Goal: Information Seeking & Learning: Find specific fact

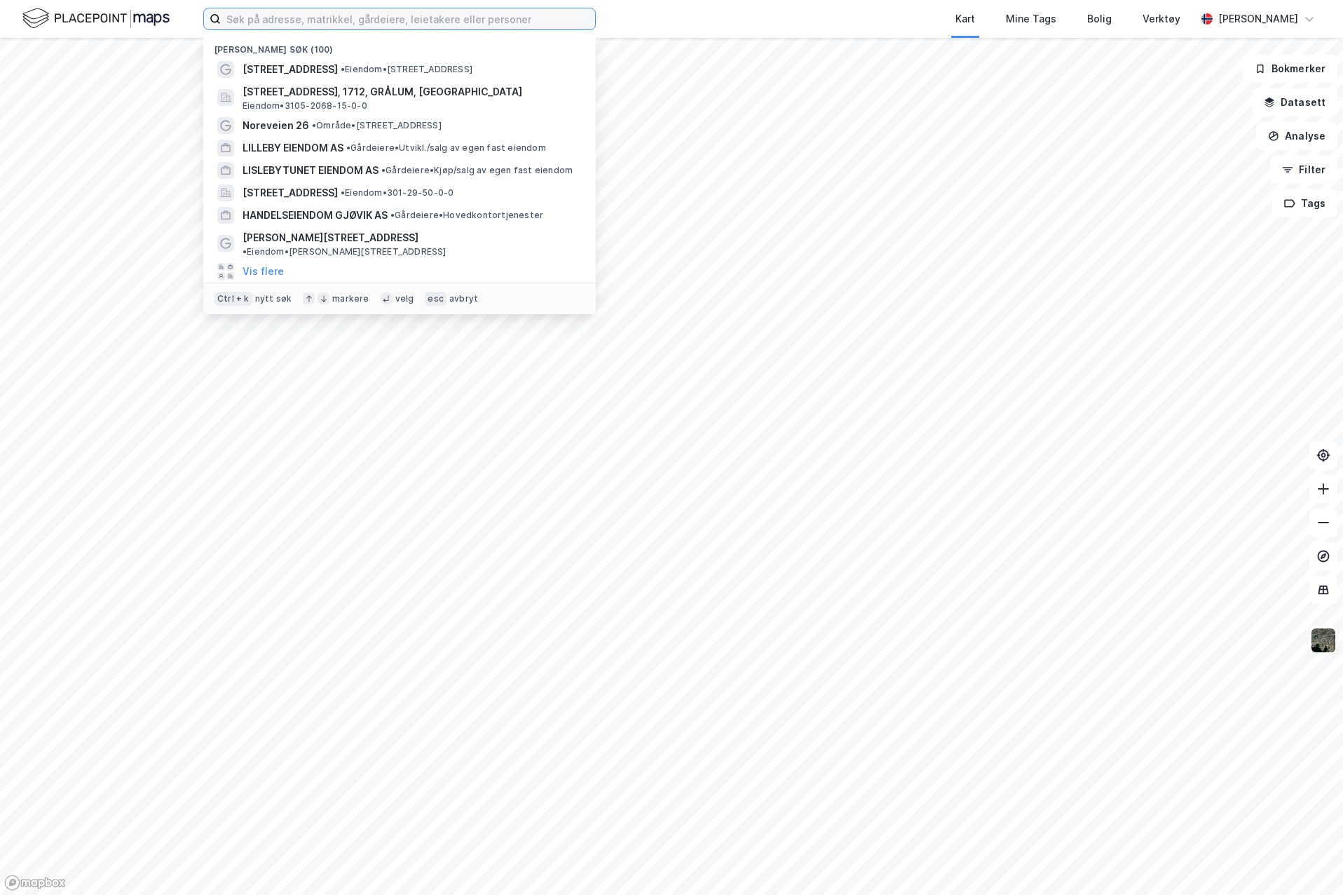
click at [438, 19] on input at bounding box center [408, 18] width 374 height 21
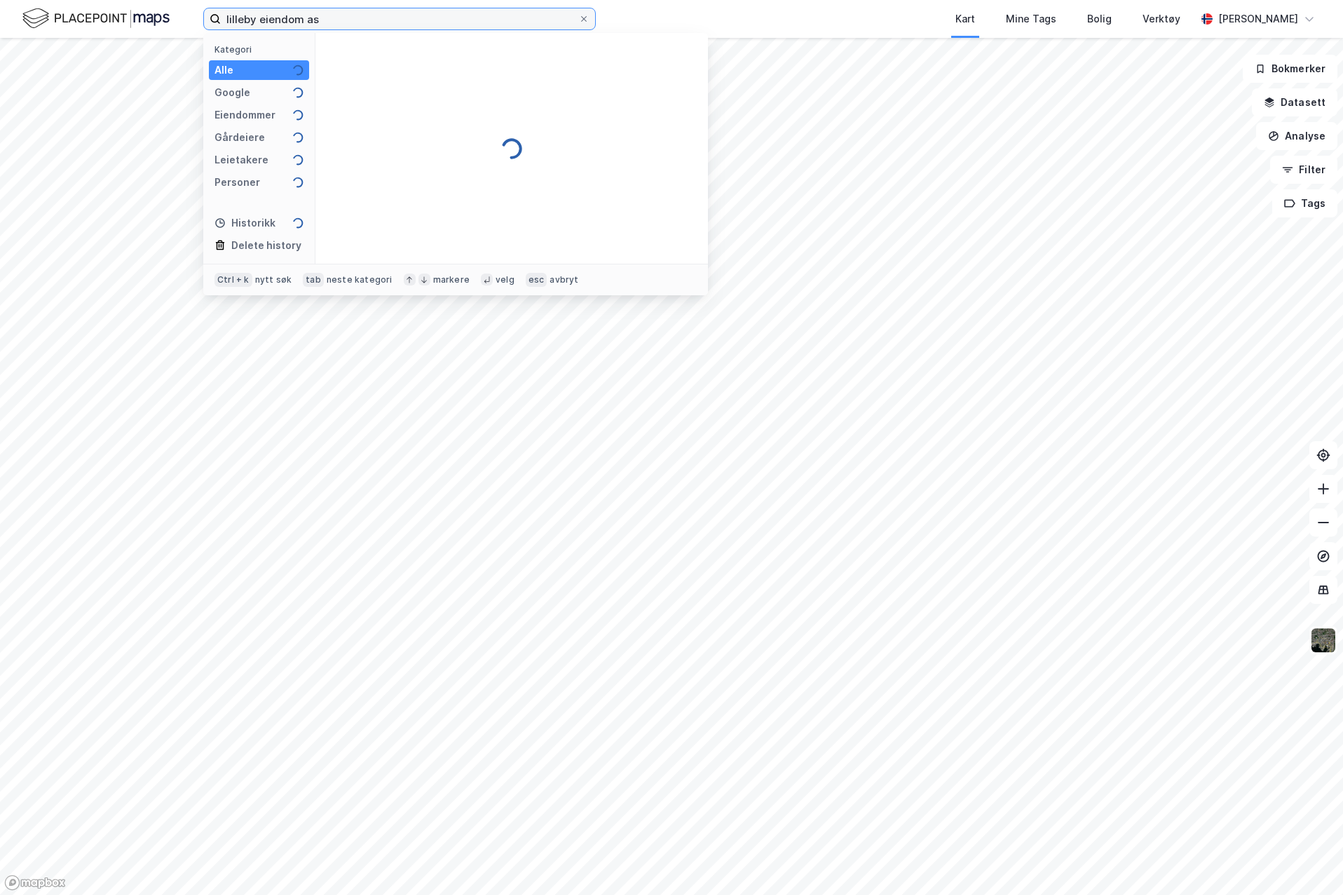
type input "lilleby eiendom as"
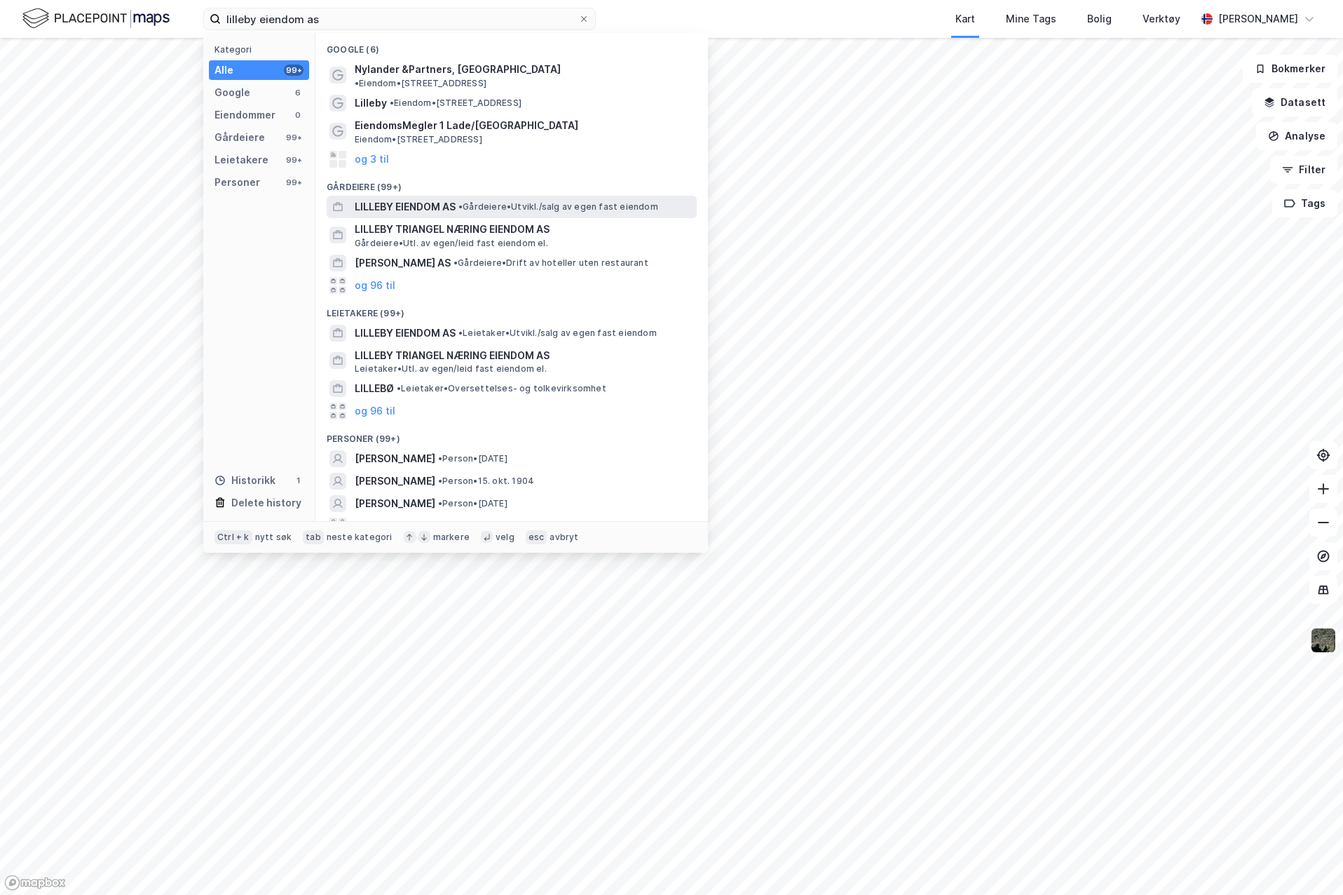
click at [396, 198] on span "LILLEBY EIENDOM AS" at bounding box center [405, 206] width 101 height 17
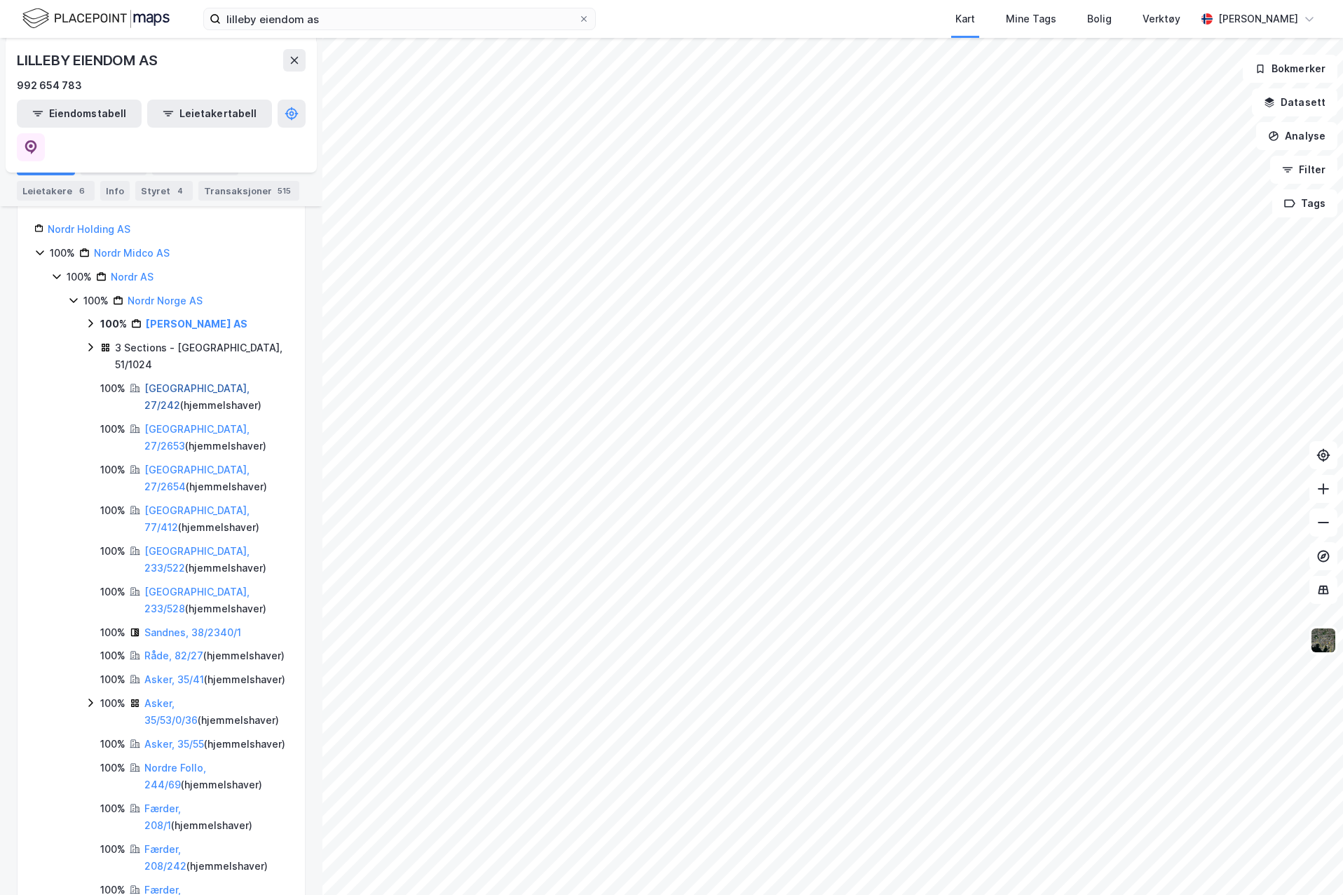
scroll to position [140, 0]
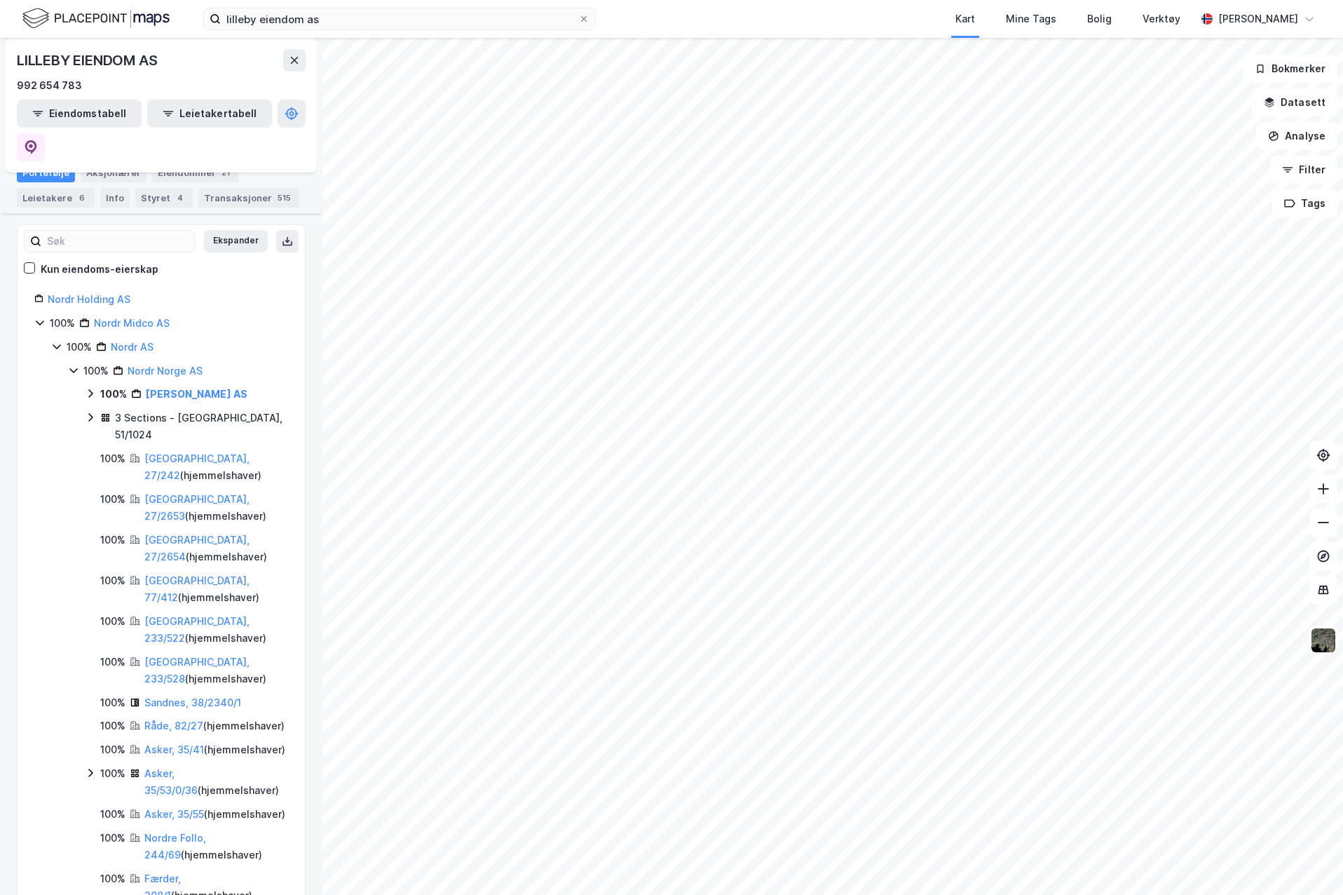
click at [90, 388] on icon at bounding box center [90, 393] width 11 height 11
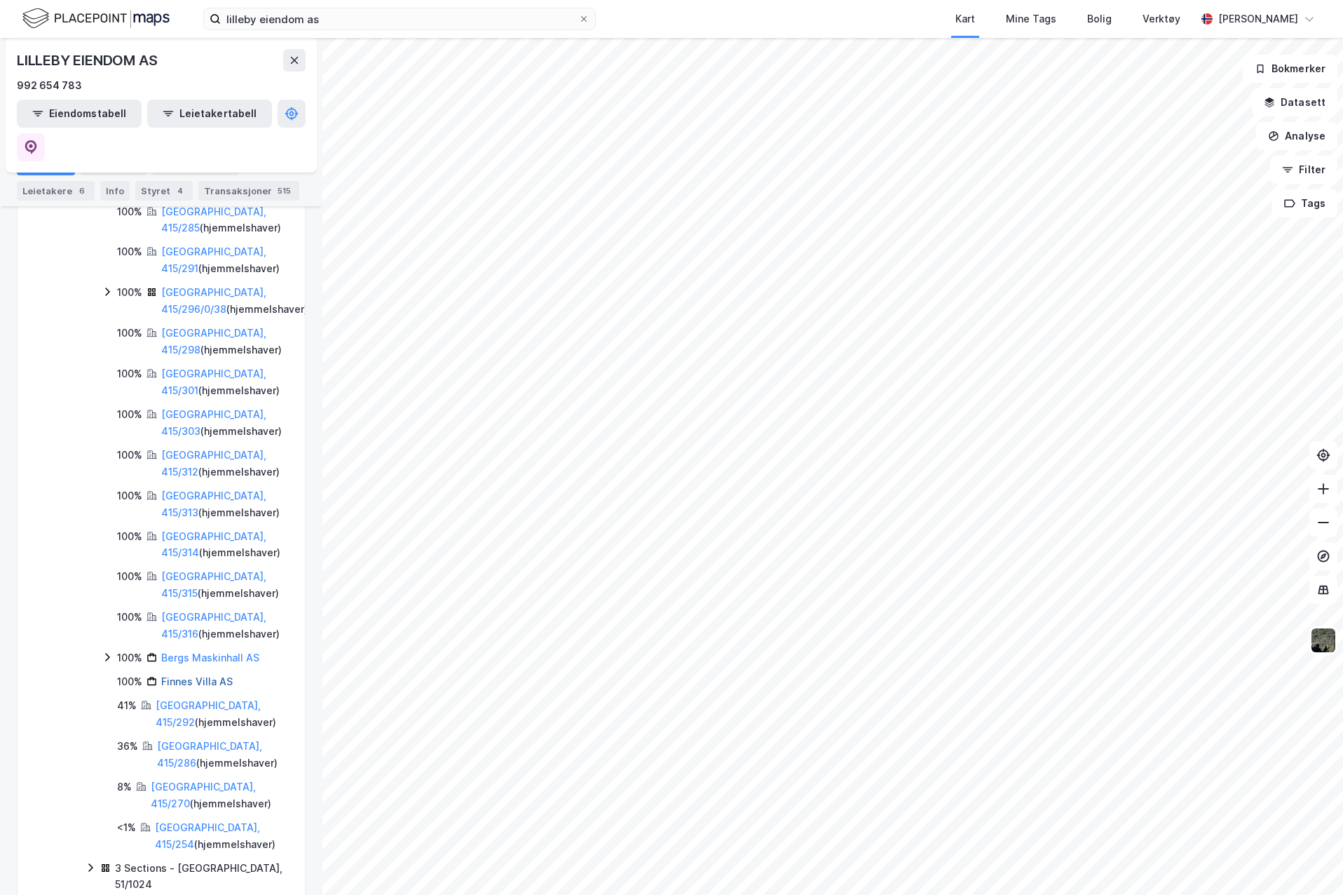
scroll to position [701, 0]
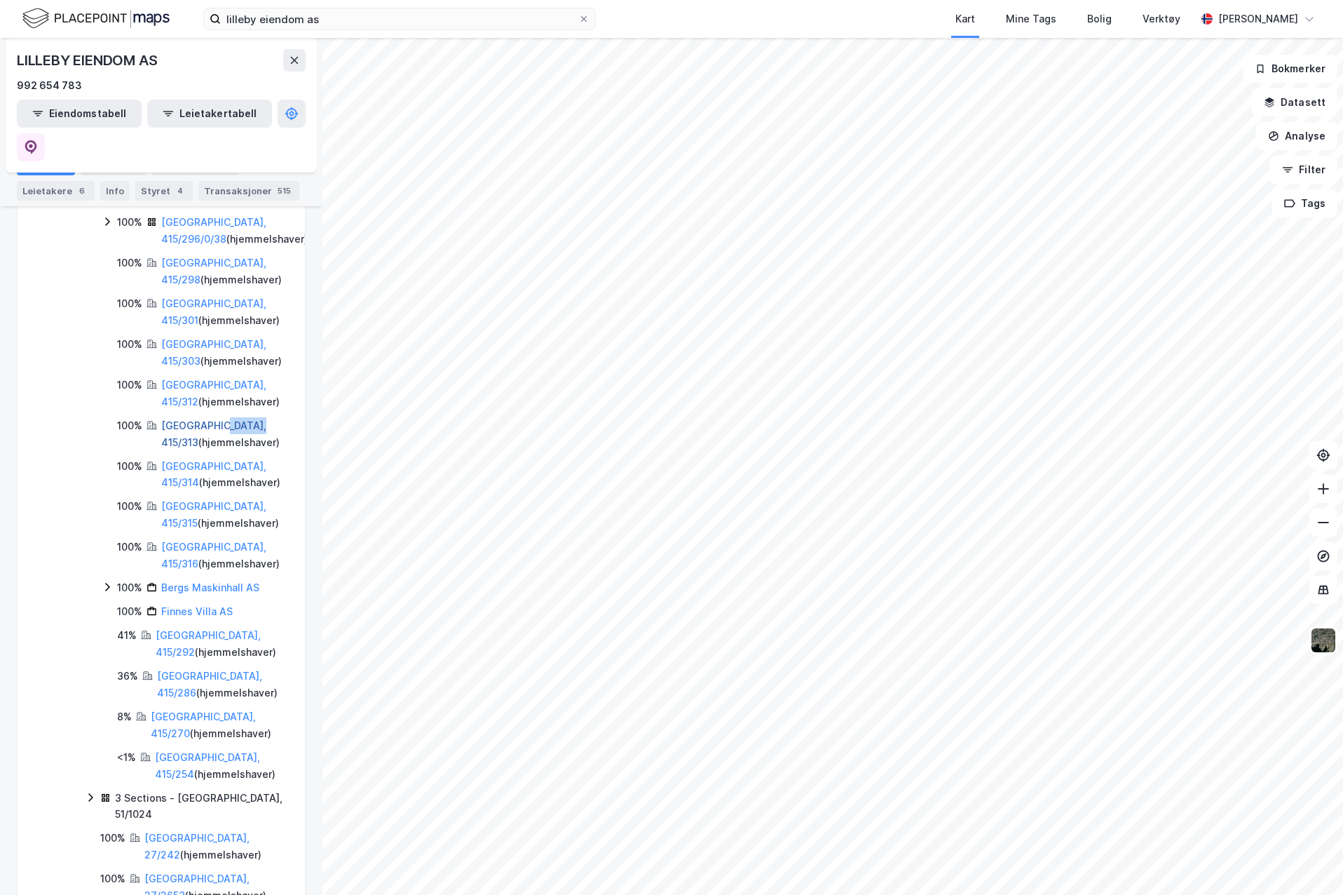
drag, startPoint x: 262, startPoint y: 382, endPoint x: 219, endPoint y: 384, distance: 42.8
click at [219, 417] on div "[GEOGRAPHIC_DATA], 415/313 ( hjemmelshaver )" at bounding box center [234, 434] width 147 height 34
copy link "415/313"
